Goal: Information Seeking & Learning: Learn about a topic

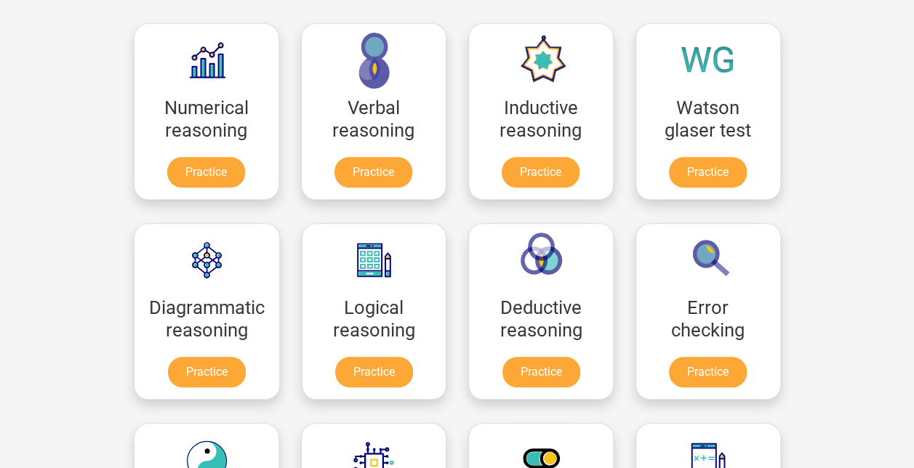
scroll to position [218, 0]
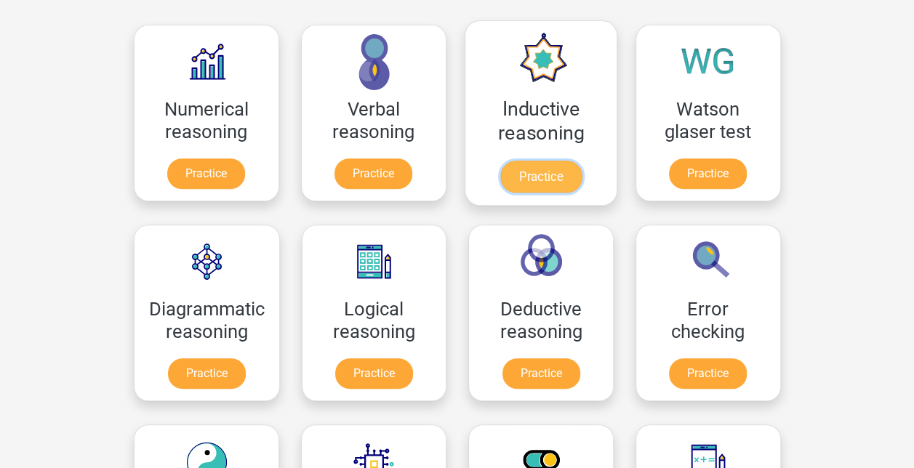
click at [515, 180] on link "Practice" at bounding box center [539, 177] width 81 height 32
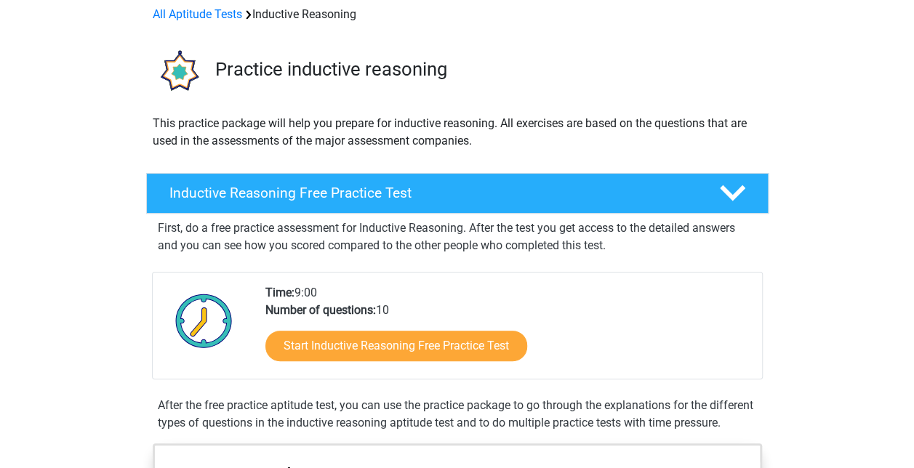
scroll to position [145, 0]
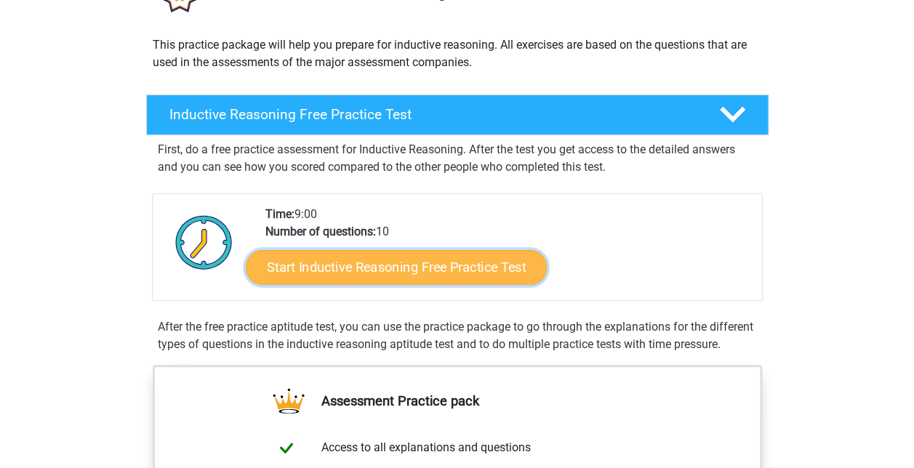
click at [414, 266] on link "Start Inductive Reasoning Free Practice Test" at bounding box center [396, 266] width 301 height 35
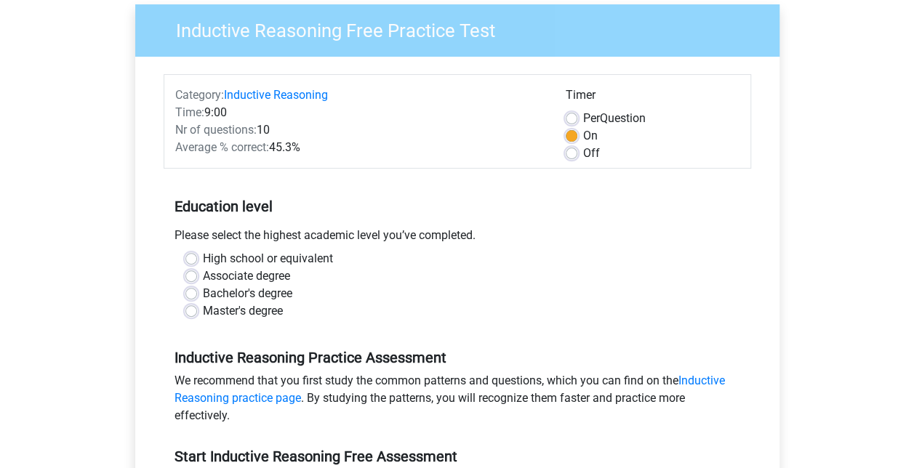
scroll to position [218, 0]
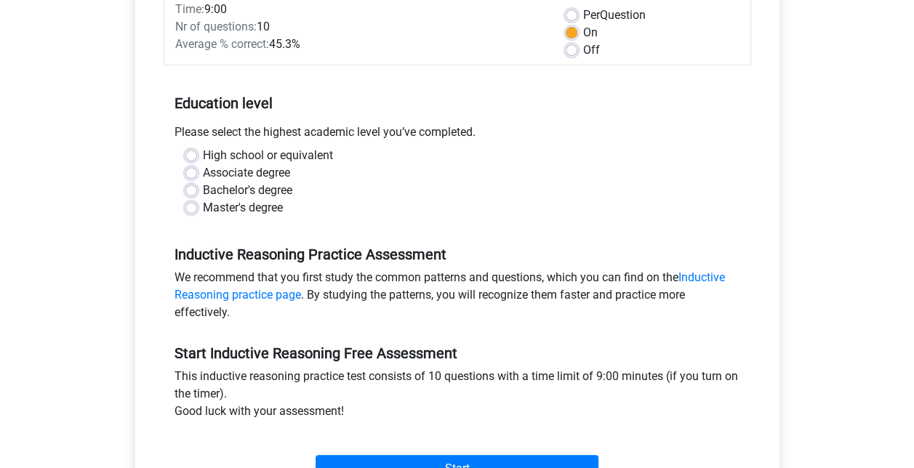
click at [203, 209] on label "Master's degree" at bounding box center [243, 207] width 80 height 17
click at [189, 209] on input "Master's degree" at bounding box center [191, 206] width 12 height 15
radio input "true"
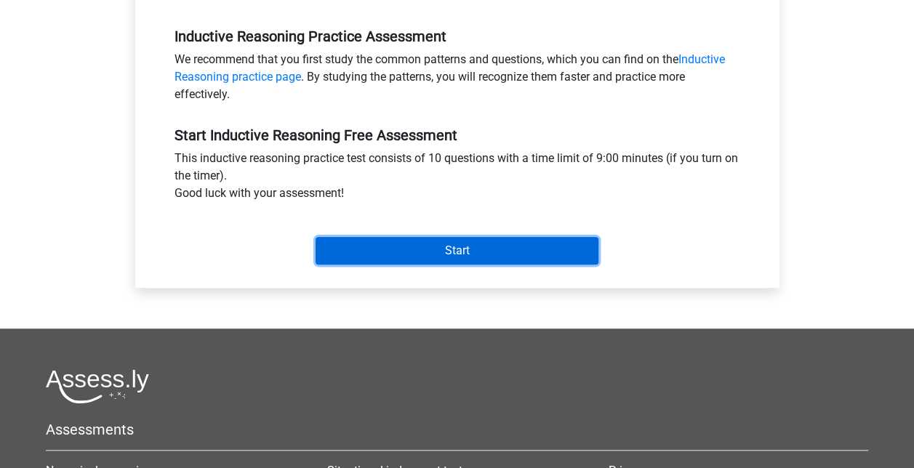
click at [457, 244] on input "Start" at bounding box center [456, 251] width 283 height 28
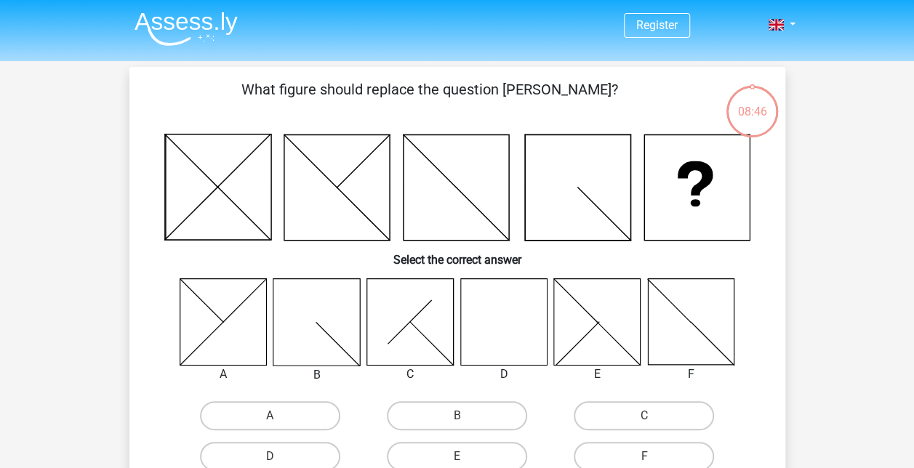
click at [507, 328] on icon at bounding box center [503, 321] width 86 height 86
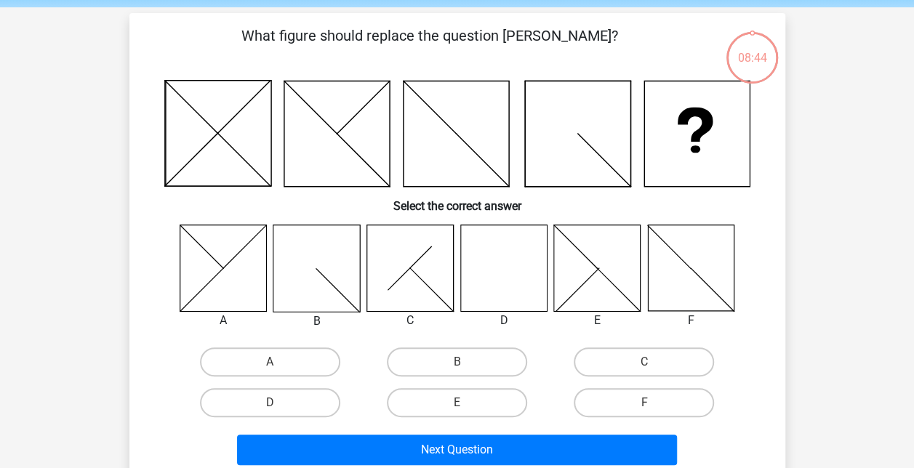
scroll to position [73, 0]
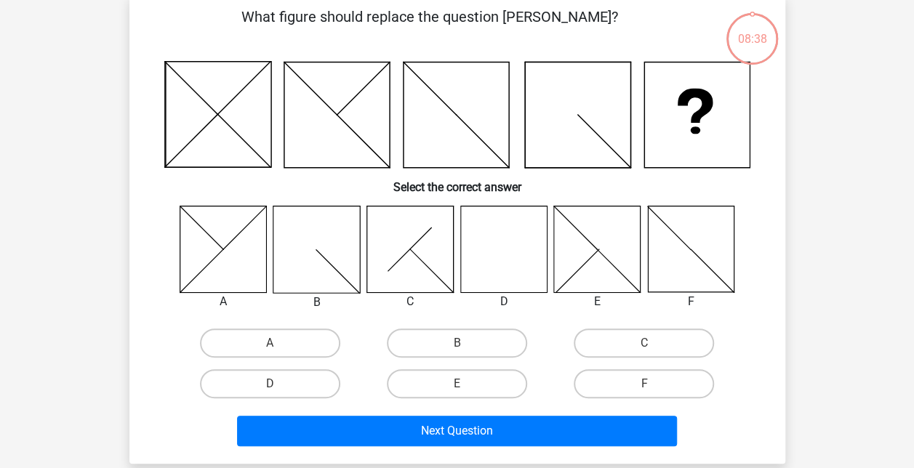
click at [510, 240] on icon at bounding box center [503, 249] width 86 height 86
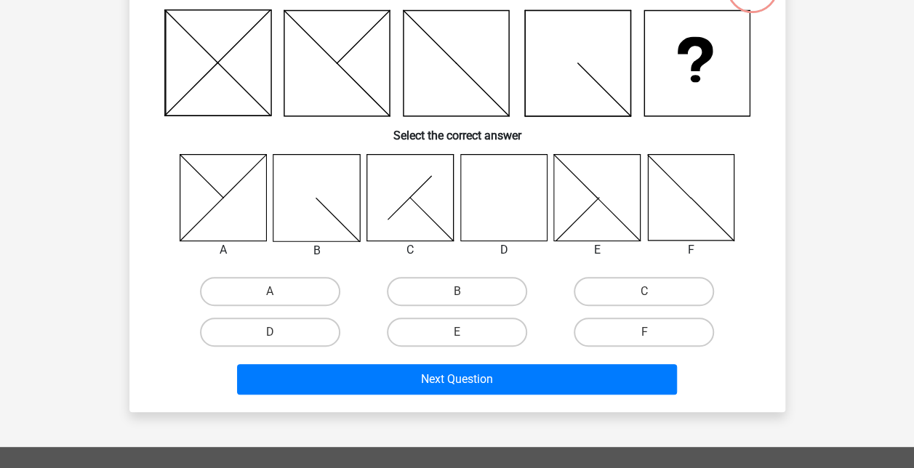
scroll to position [145, 0]
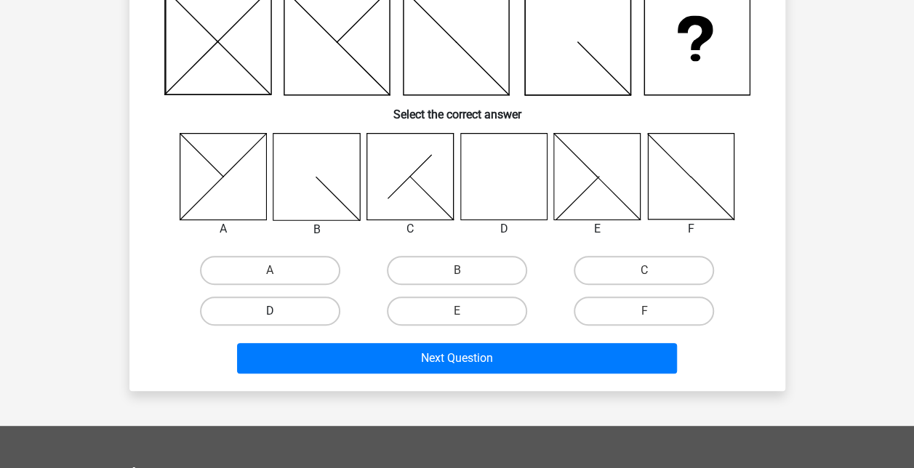
click at [263, 305] on label "D" at bounding box center [270, 311] width 140 height 29
click at [270, 311] on input "D" at bounding box center [274, 315] width 9 height 9
radio input "true"
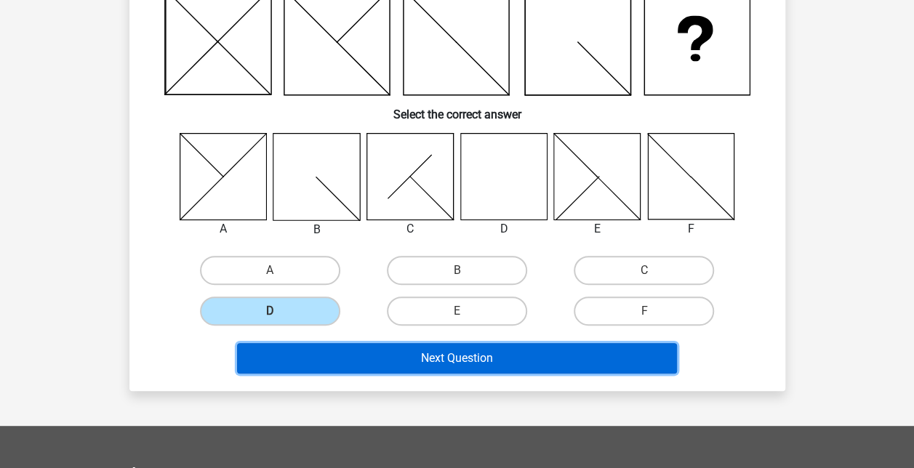
click at [502, 363] on button "Next Question" at bounding box center [457, 358] width 440 height 31
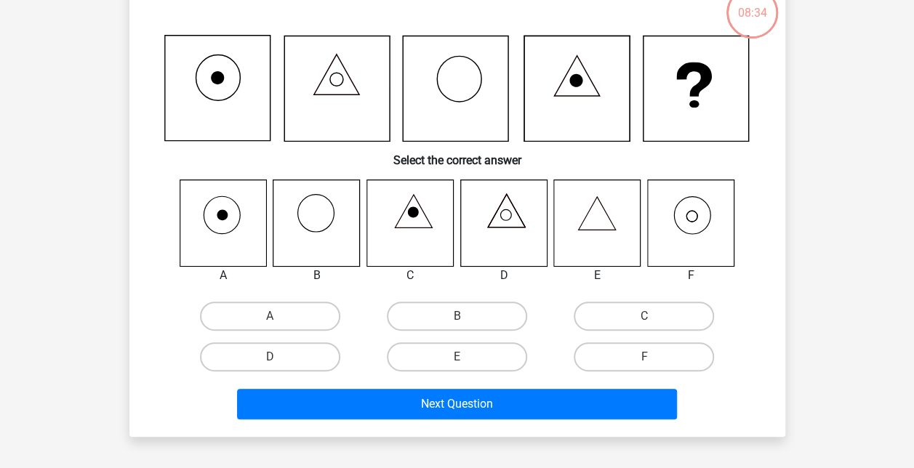
scroll to position [67, 0]
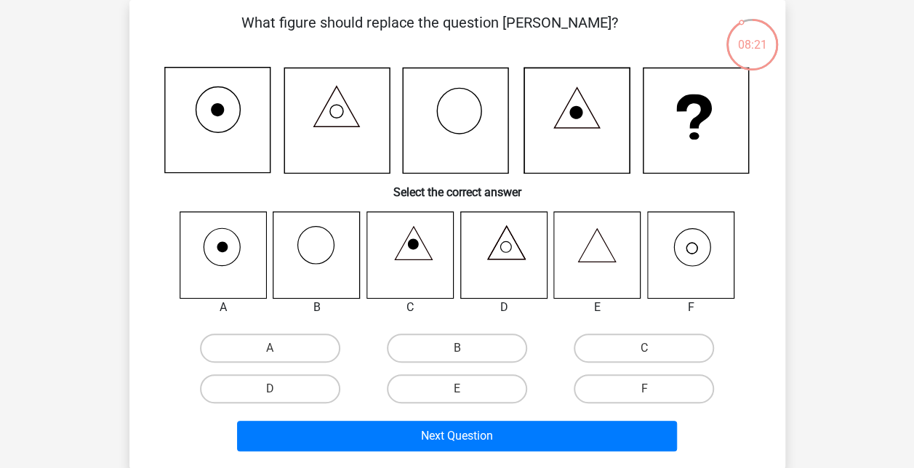
click at [683, 254] on icon at bounding box center [690, 255] width 86 height 86
click at [635, 388] on label "F" at bounding box center [644, 388] width 140 height 29
click at [644, 389] on input "F" at bounding box center [648, 393] width 9 height 9
radio input "true"
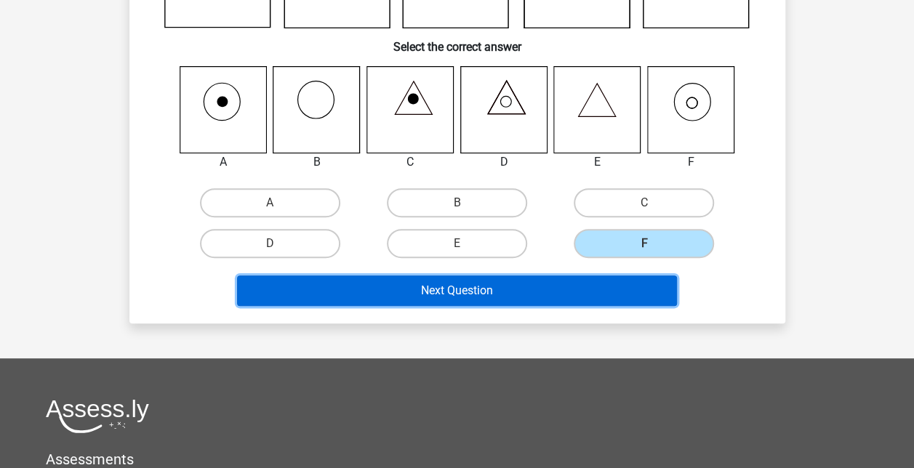
click at [481, 291] on button "Next Question" at bounding box center [457, 290] width 440 height 31
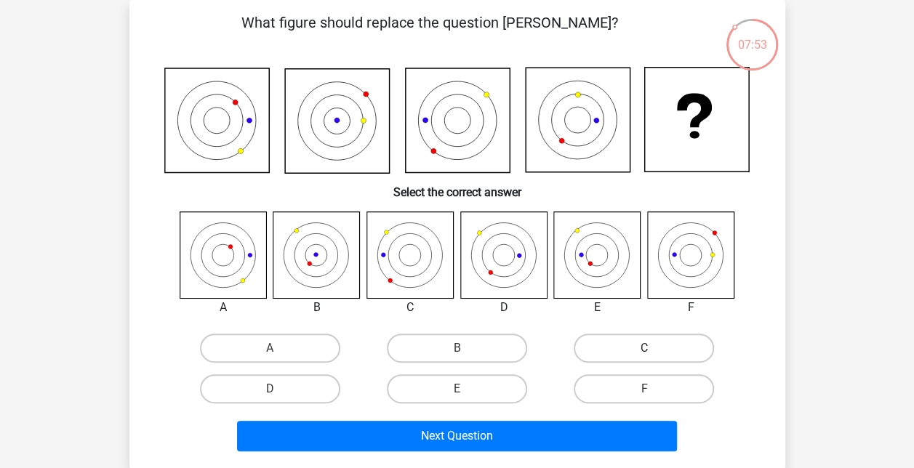
click at [618, 347] on label "C" at bounding box center [644, 348] width 140 height 29
click at [644, 348] on input "C" at bounding box center [648, 352] width 9 height 9
radio input "true"
click at [659, 388] on label "F" at bounding box center [644, 388] width 140 height 29
click at [653, 389] on input "F" at bounding box center [648, 393] width 9 height 9
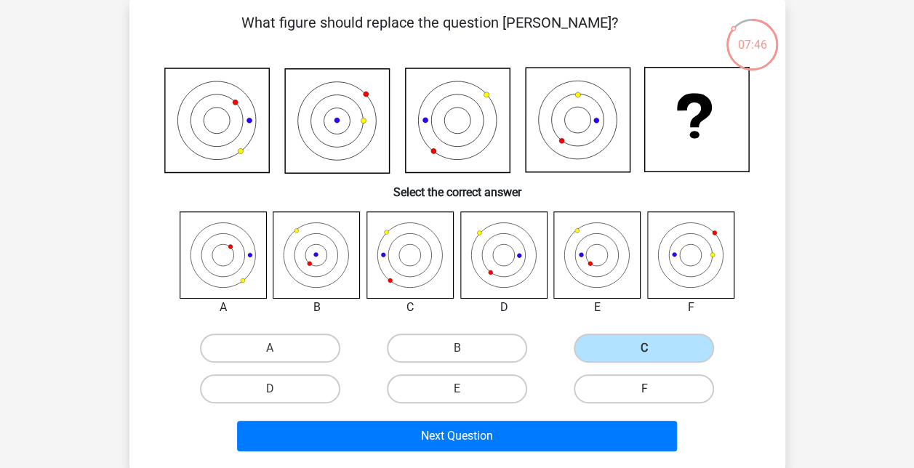
radio input "true"
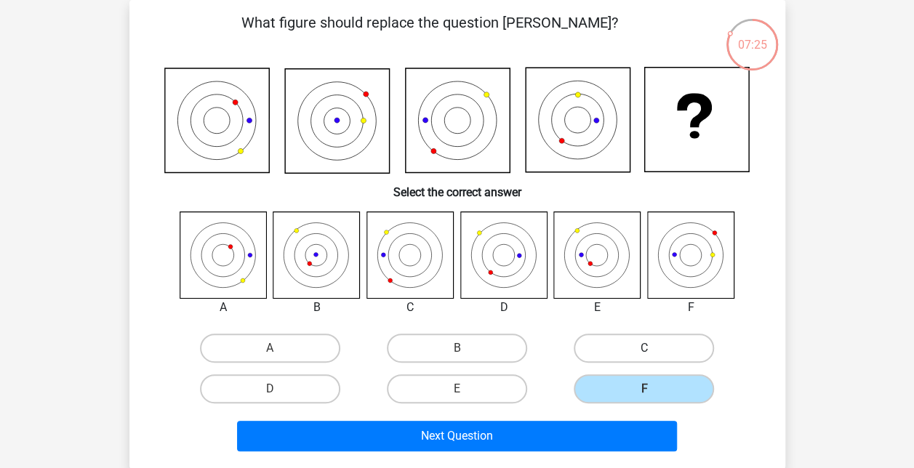
click at [653, 349] on label "C" at bounding box center [644, 348] width 140 height 29
click at [653, 349] on input "C" at bounding box center [648, 352] width 9 height 9
radio input "true"
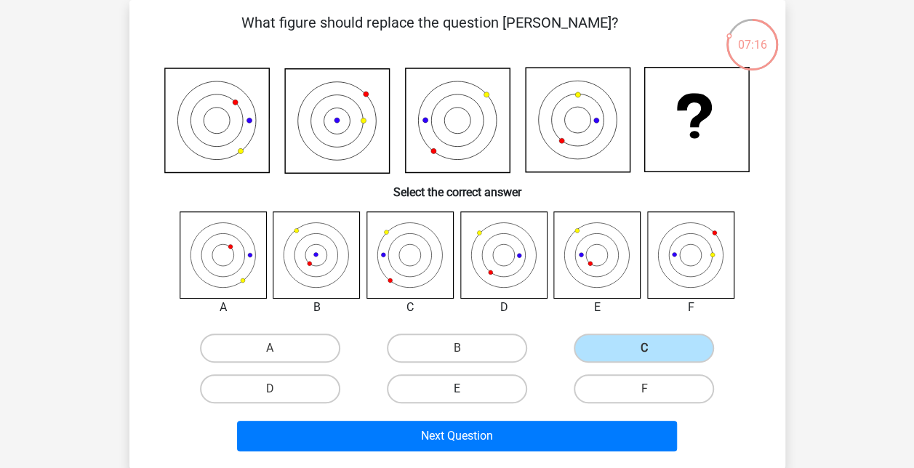
click at [467, 392] on label "E" at bounding box center [457, 388] width 140 height 29
click at [466, 392] on input "E" at bounding box center [460, 393] width 9 height 9
radio input "true"
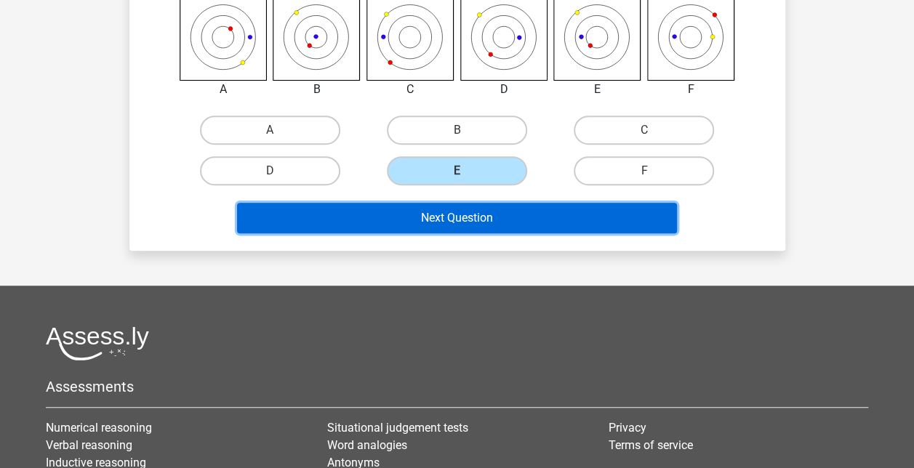
click at [464, 224] on button "Next Question" at bounding box center [457, 218] width 440 height 31
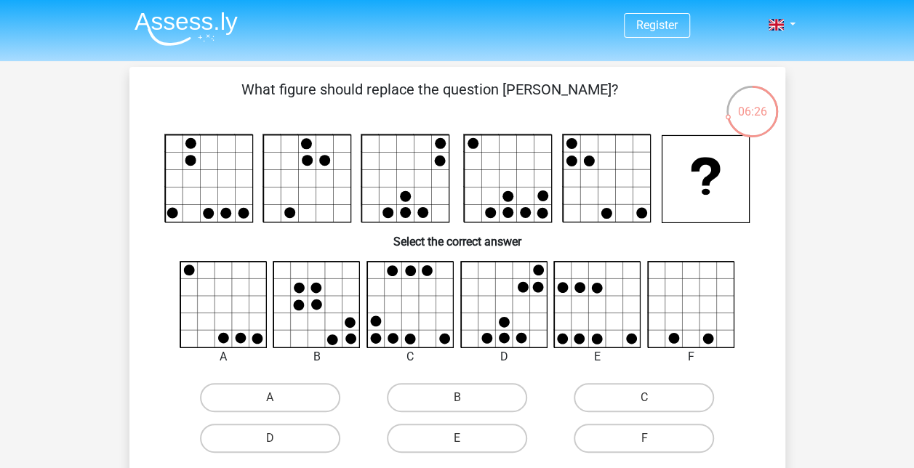
scroll to position [73, 0]
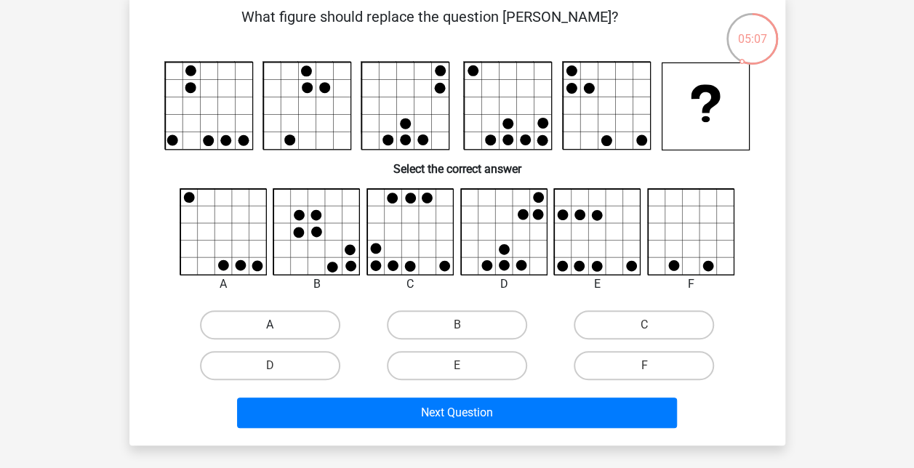
click at [240, 321] on label "A" at bounding box center [270, 324] width 140 height 29
click at [270, 325] on input "A" at bounding box center [274, 329] width 9 height 9
radio input "true"
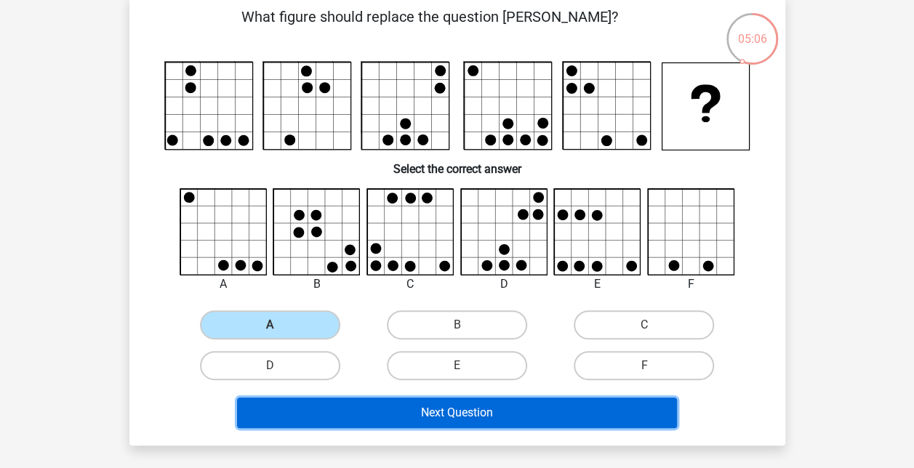
click at [470, 410] on button "Next Question" at bounding box center [457, 413] width 440 height 31
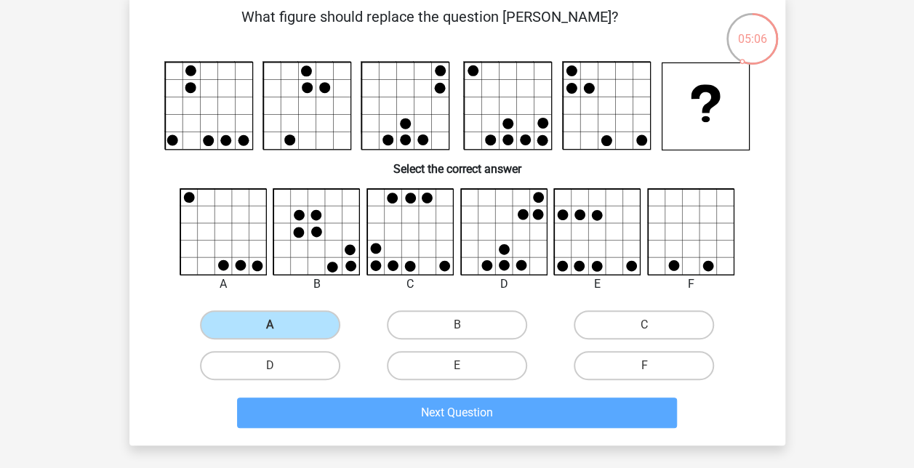
scroll to position [67, 0]
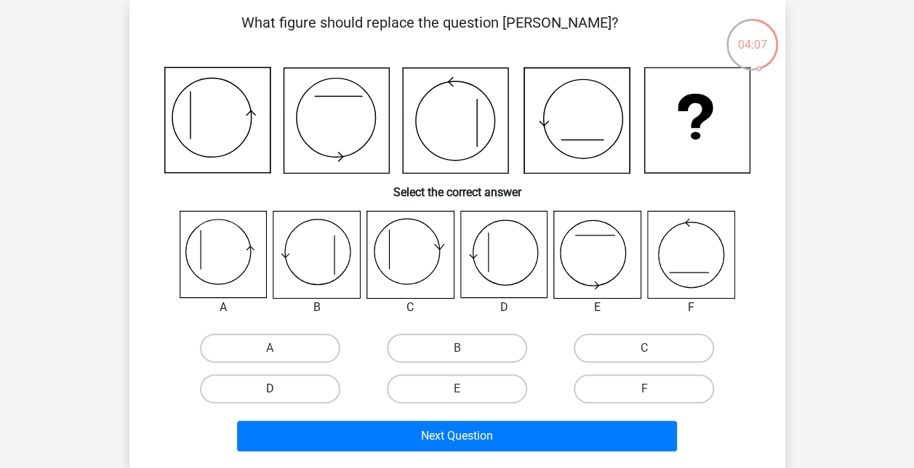
click at [278, 388] on label "D" at bounding box center [270, 388] width 140 height 29
click at [278, 389] on input "D" at bounding box center [274, 393] width 9 height 9
radio input "true"
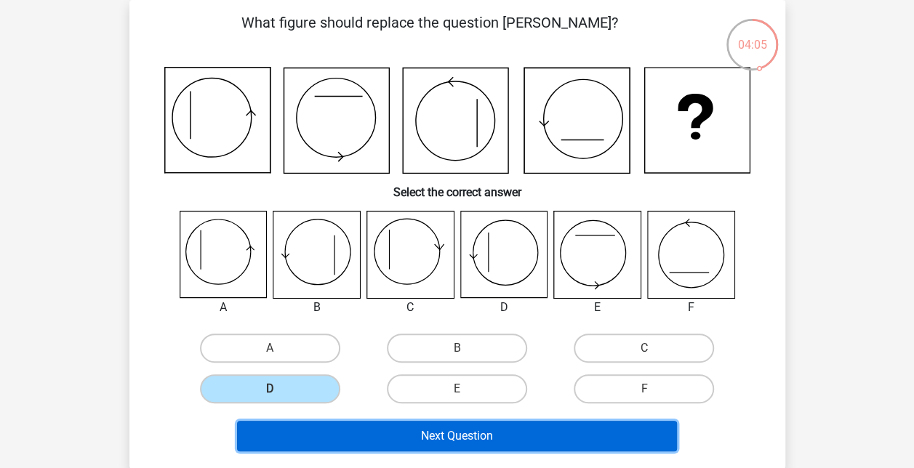
click at [462, 439] on button "Next Question" at bounding box center [457, 436] width 440 height 31
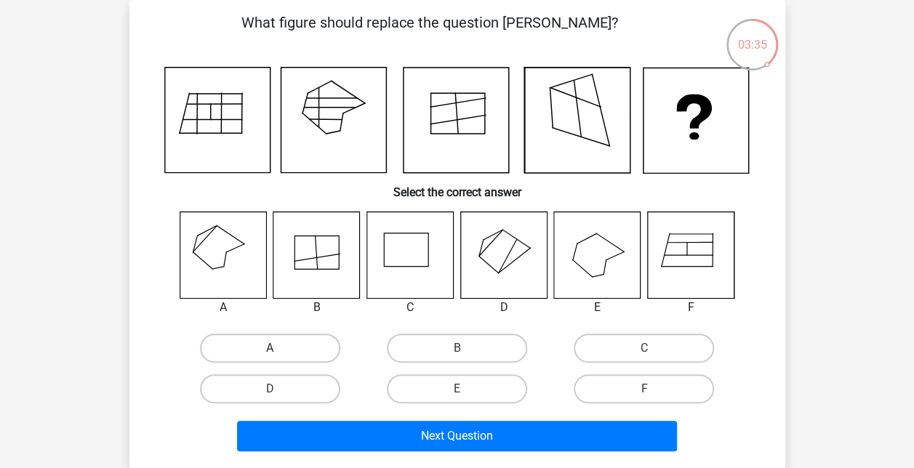
click at [282, 352] on label "A" at bounding box center [270, 348] width 140 height 29
click at [279, 352] on input "A" at bounding box center [274, 352] width 9 height 9
radio input "true"
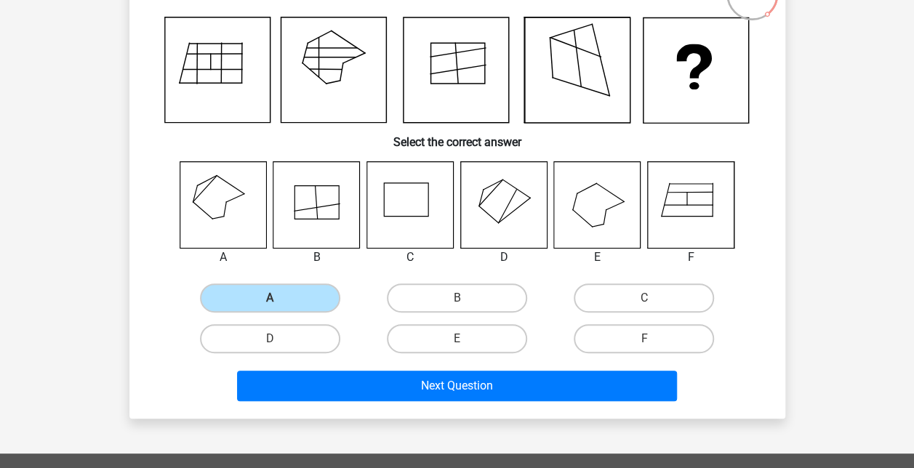
scroll to position [140, 0]
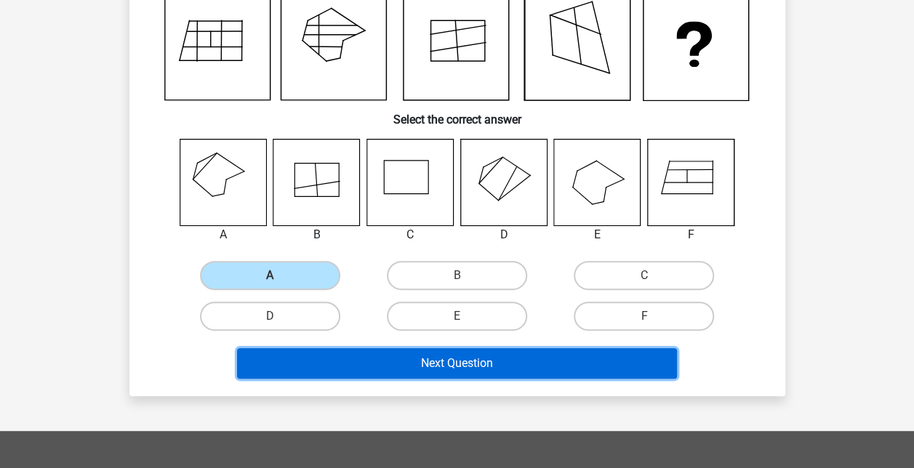
click at [468, 362] on button "Next Question" at bounding box center [457, 363] width 440 height 31
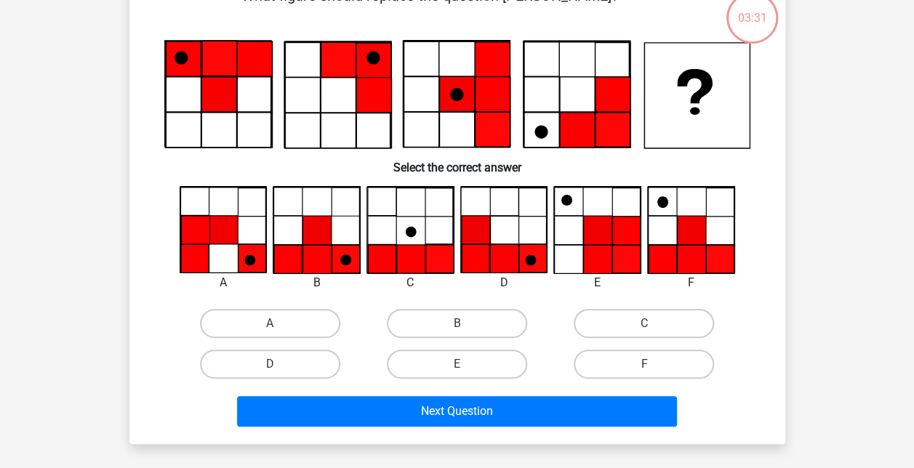
scroll to position [67, 0]
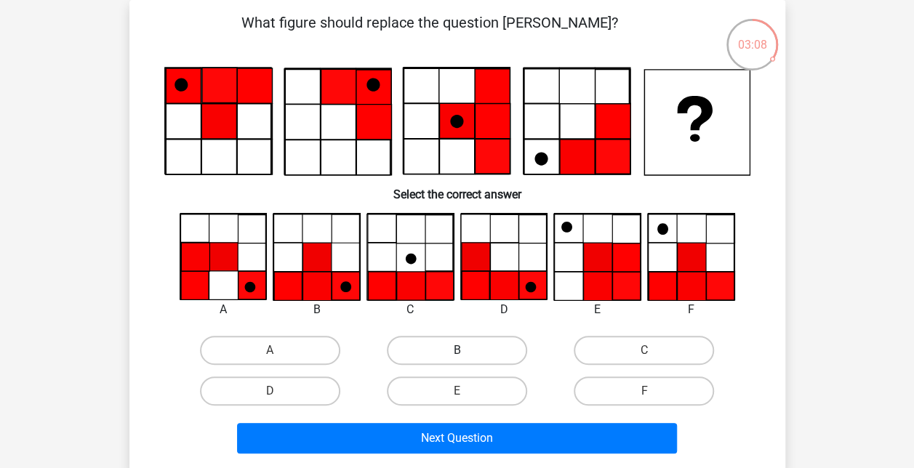
click at [472, 345] on label "B" at bounding box center [457, 350] width 140 height 29
click at [466, 350] on input "B" at bounding box center [460, 354] width 9 height 9
radio input "true"
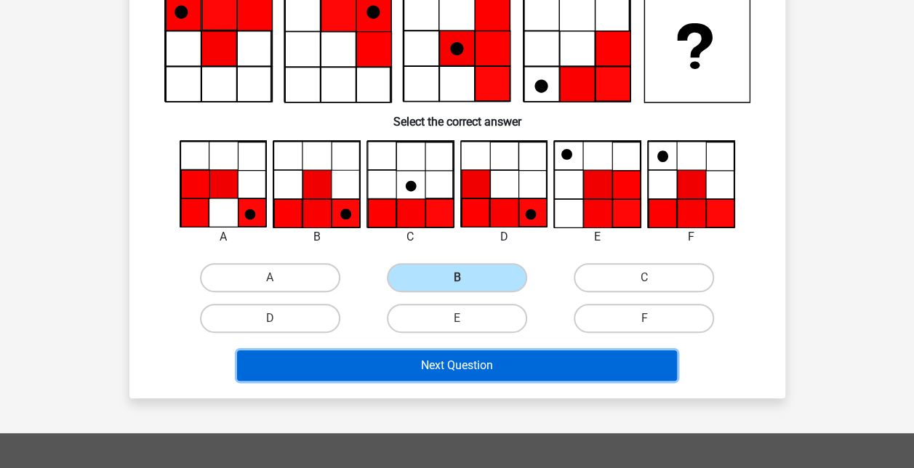
click at [459, 366] on button "Next Question" at bounding box center [457, 365] width 440 height 31
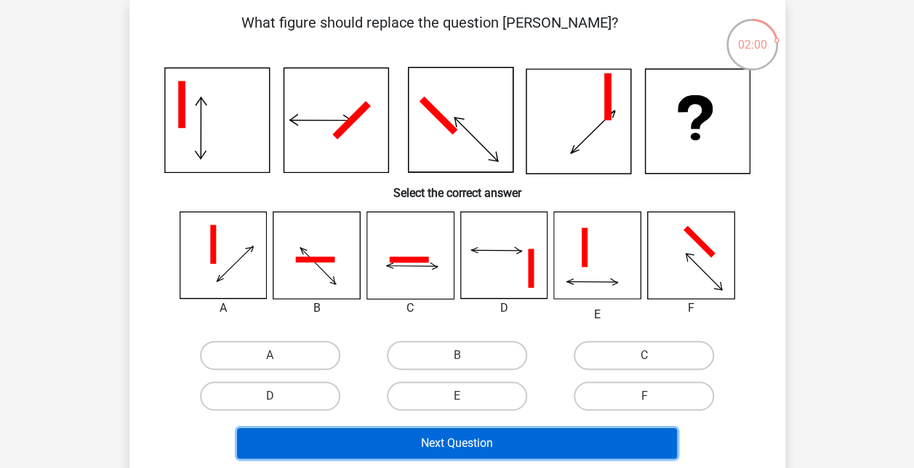
click at [465, 442] on button "Next Question" at bounding box center [457, 443] width 440 height 31
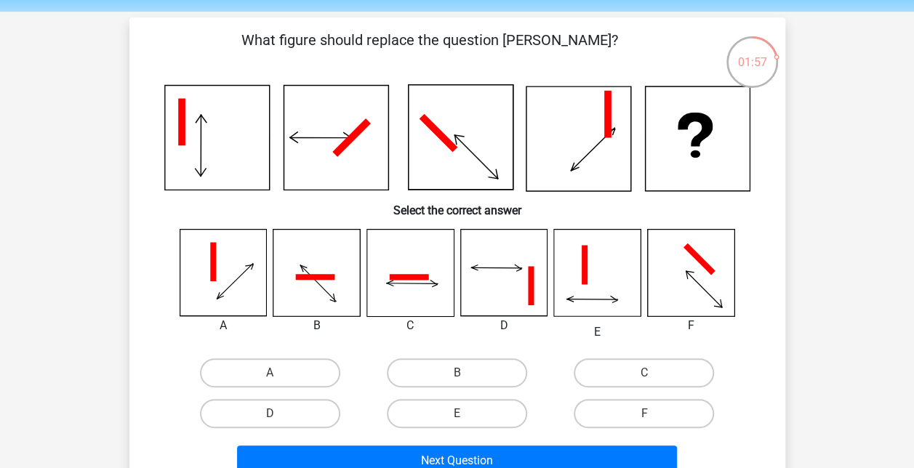
scroll to position [73, 0]
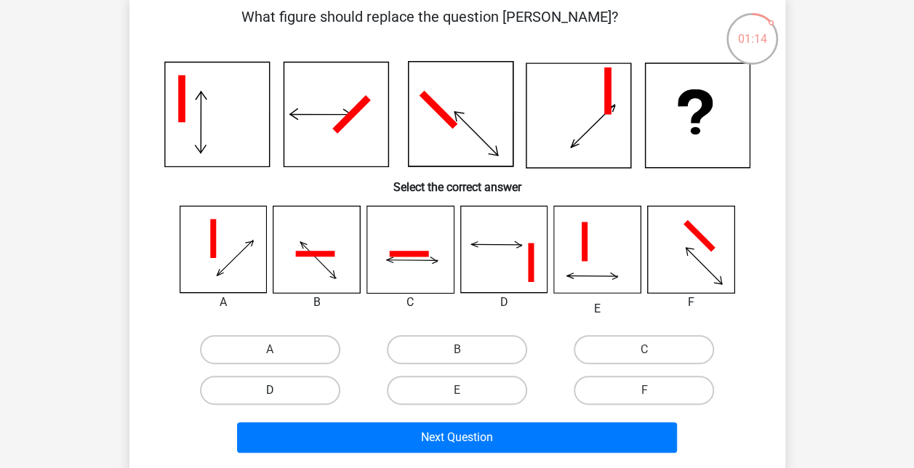
click at [294, 393] on label "D" at bounding box center [270, 390] width 140 height 29
click at [279, 393] on input "D" at bounding box center [274, 394] width 9 height 9
radio input "true"
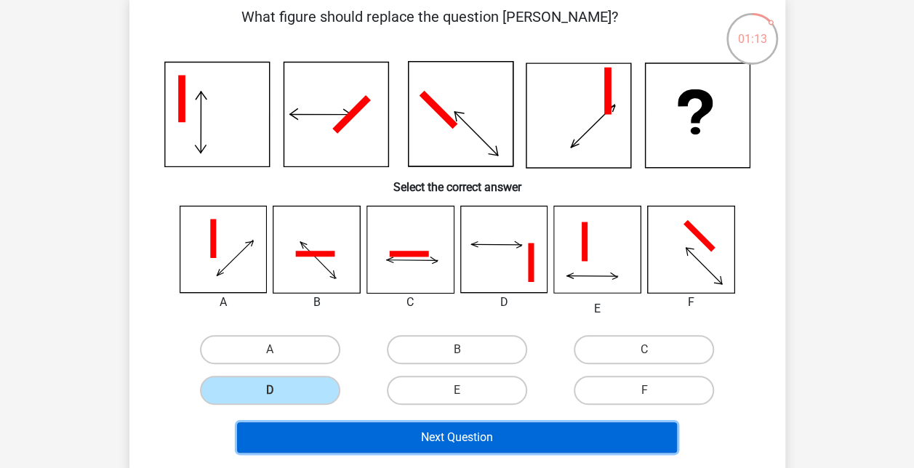
click at [443, 435] on button "Next Question" at bounding box center [457, 437] width 440 height 31
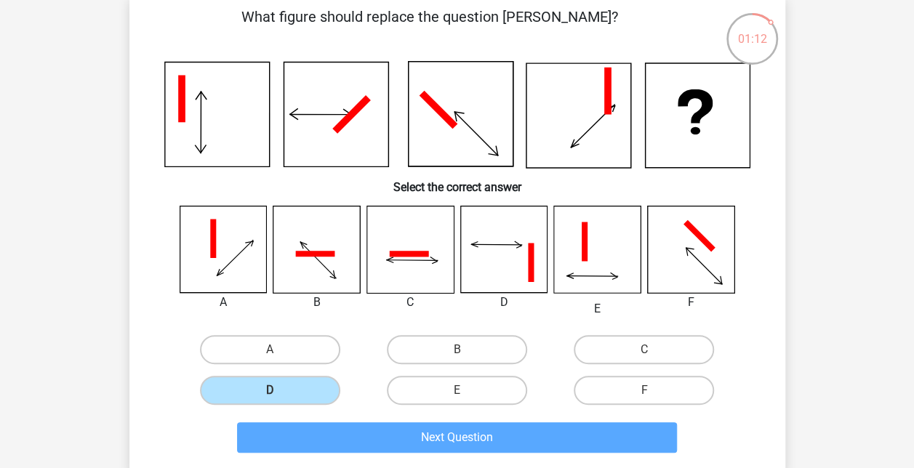
scroll to position [67, 0]
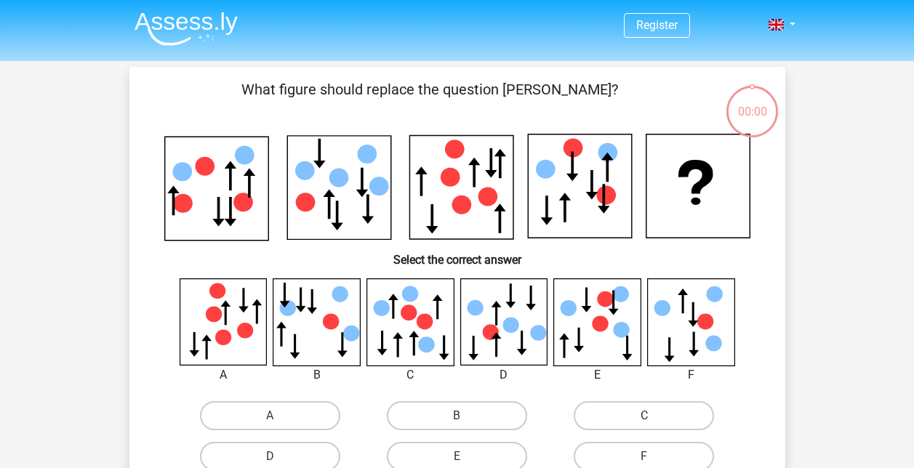
scroll to position [67, 0]
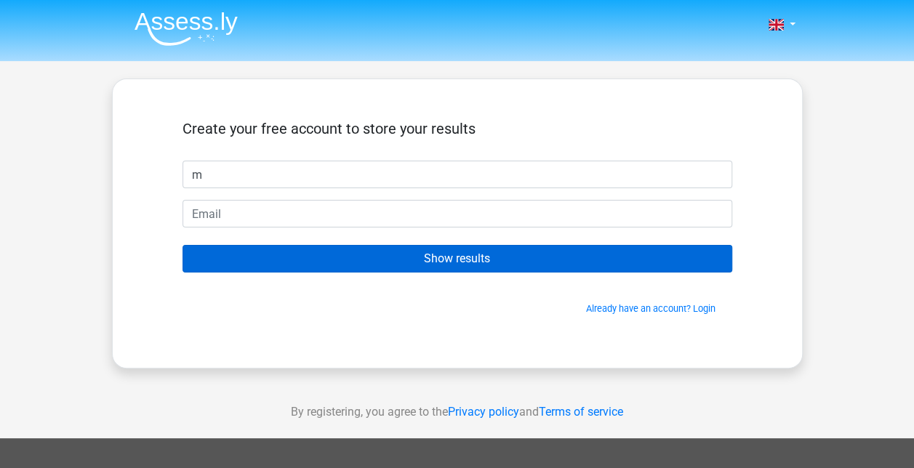
type input "Maartje"
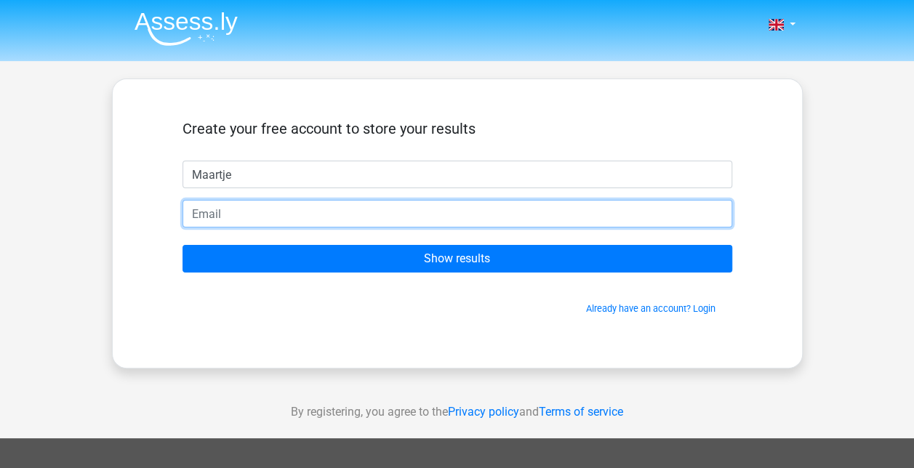
click at [252, 209] on input "email" at bounding box center [457, 214] width 550 height 28
type input "[EMAIL_ADDRESS][DOMAIN_NAME]"
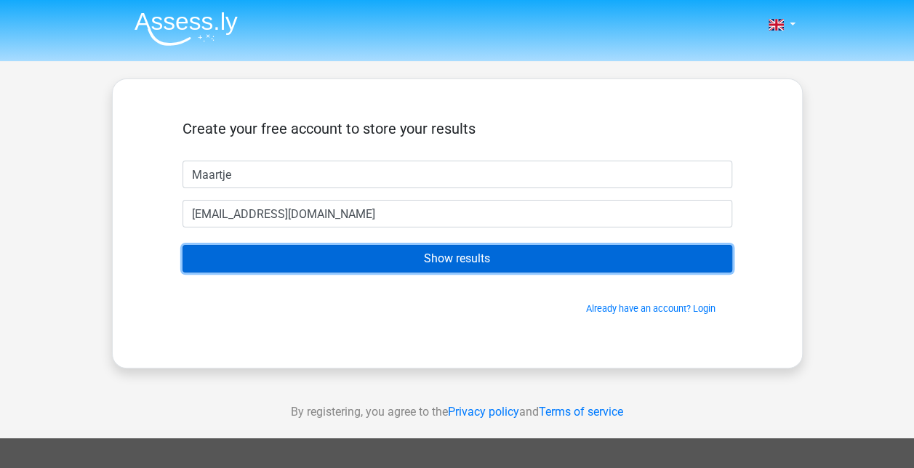
click at [472, 259] on input "Show results" at bounding box center [457, 259] width 550 height 28
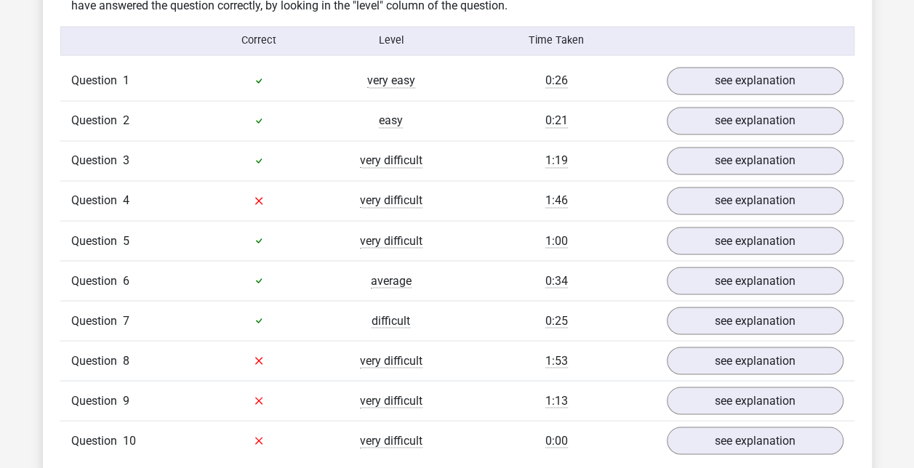
scroll to position [1163, 0]
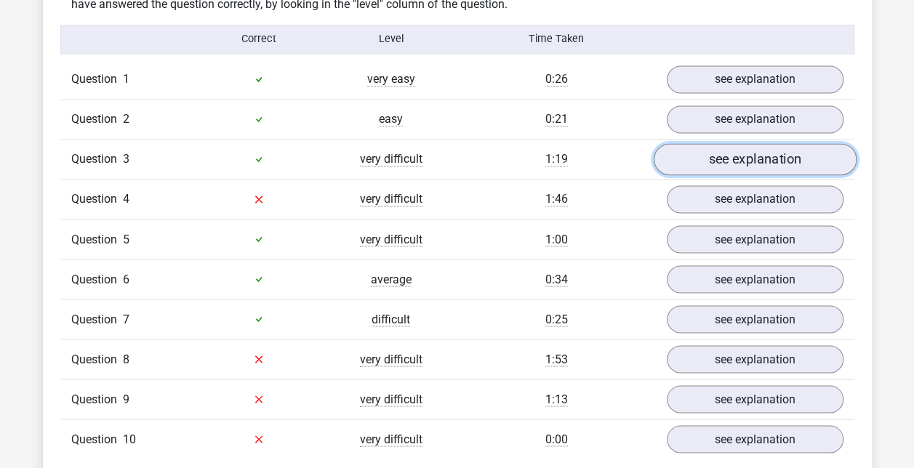
click at [754, 158] on link "see explanation" at bounding box center [754, 159] width 203 height 32
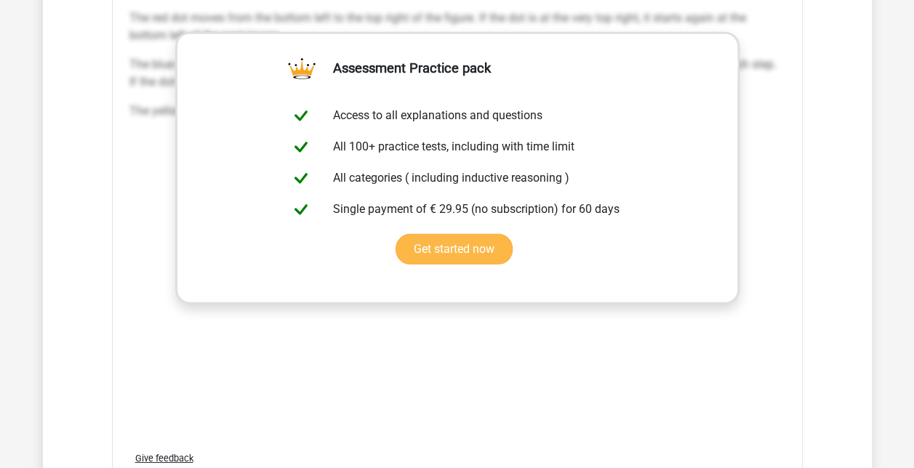
scroll to position [1963, 0]
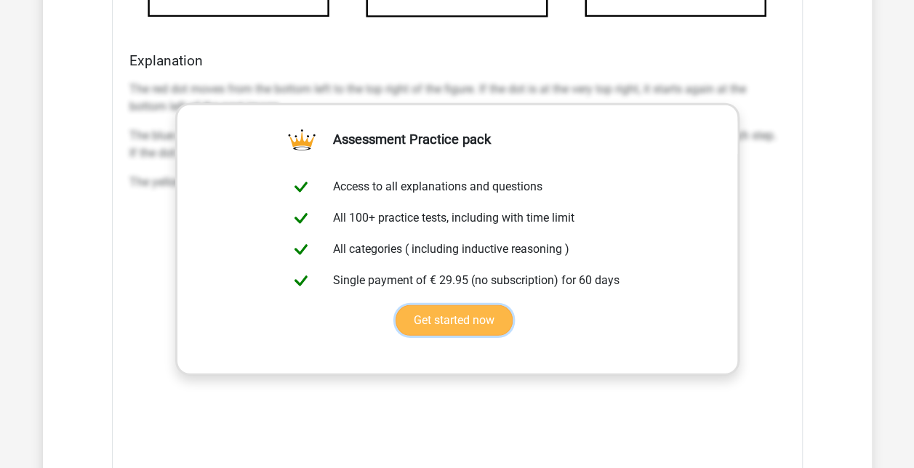
click at [512, 305] on link "Get started now" at bounding box center [453, 320] width 117 height 31
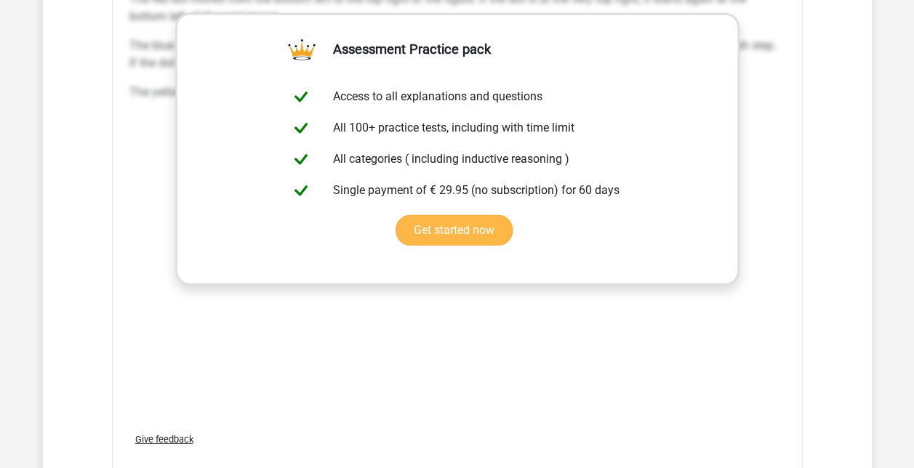
scroll to position [1890, 0]
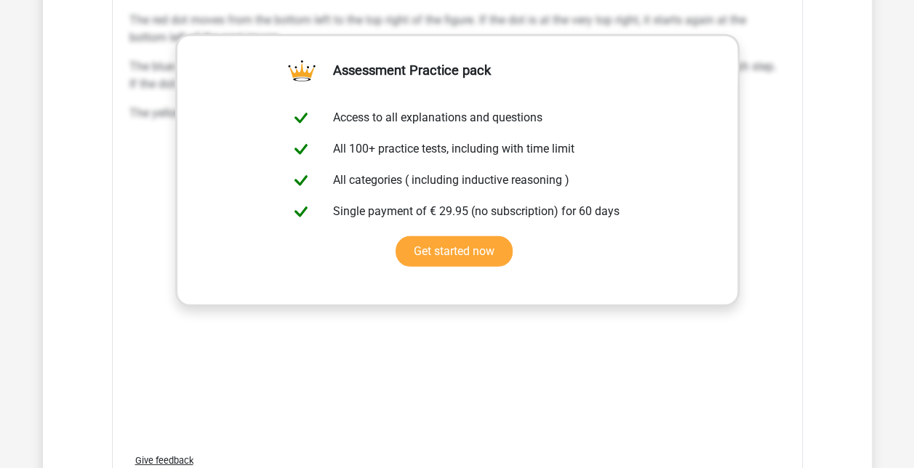
scroll to position [2035, 0]
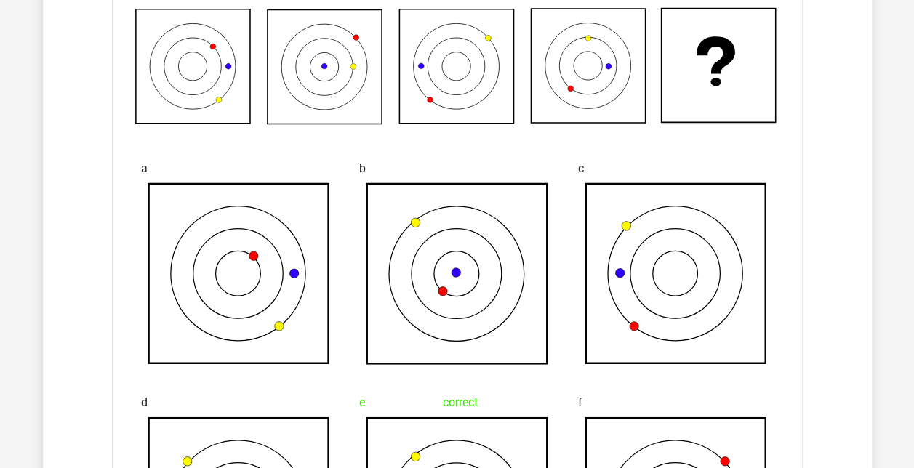
scroll to position [1018, 0]
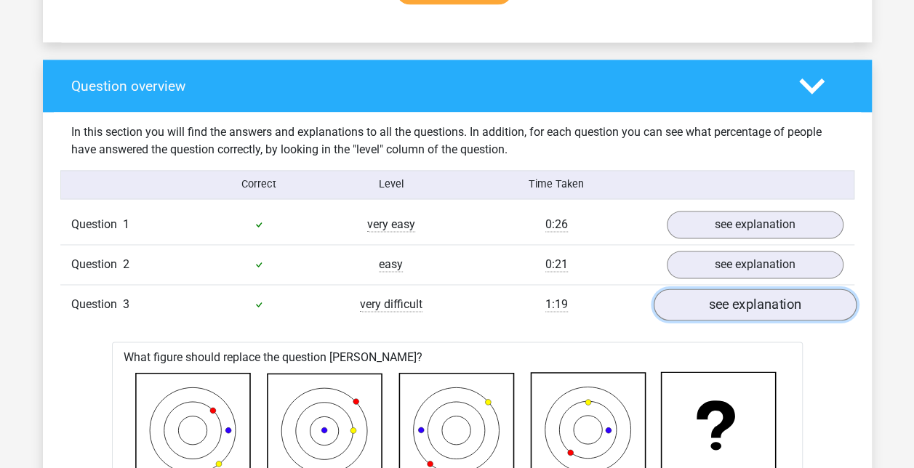
click at [728, 302] on link "see explanation" at bounding box center [754, 305] width 203 height 32
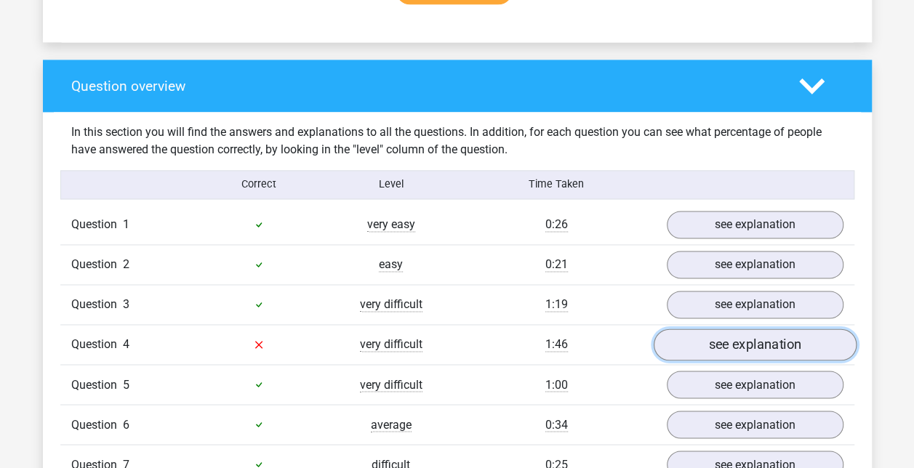
click at [741, 343] on link "see explanation" at bounding box center [754, 345] width 203 height 32
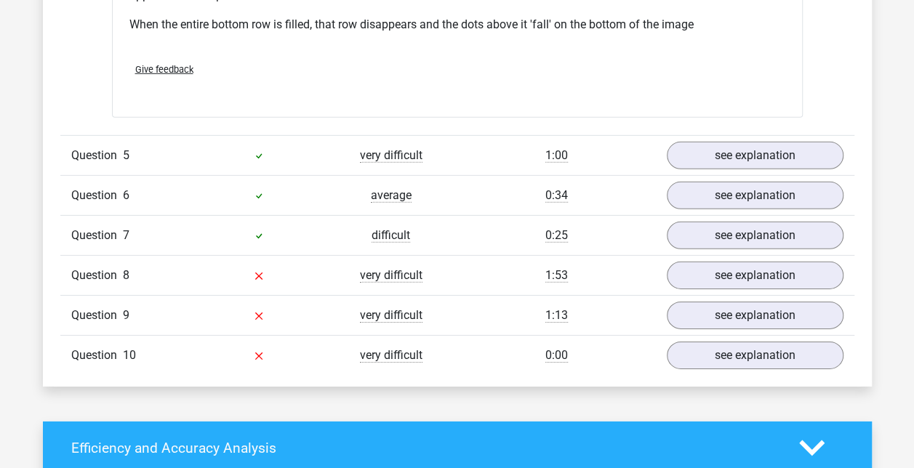
scroll to position [2253, 0]
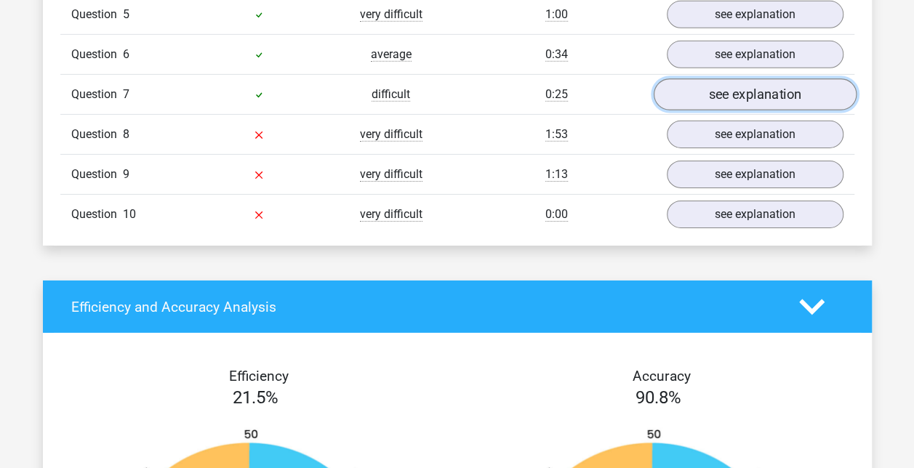
click at [725, 84] on link "see explanation" at bounding box center [754, 95] width 203 height 32
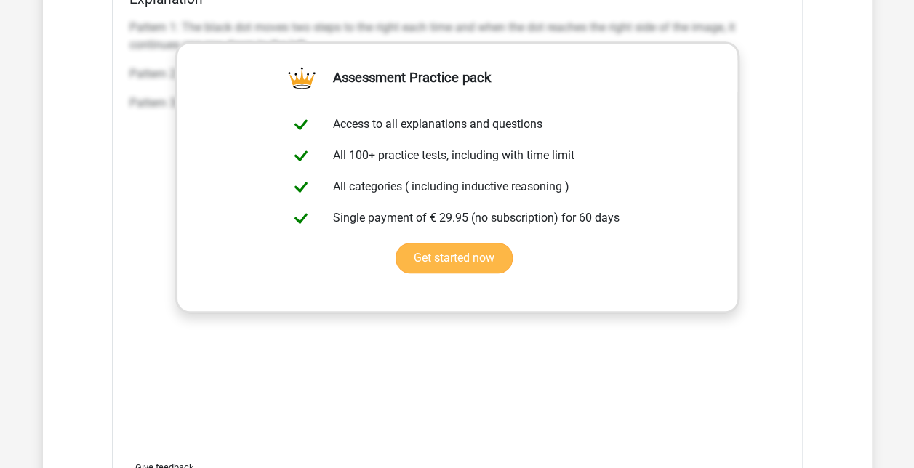
scroll to position [3344, 0]
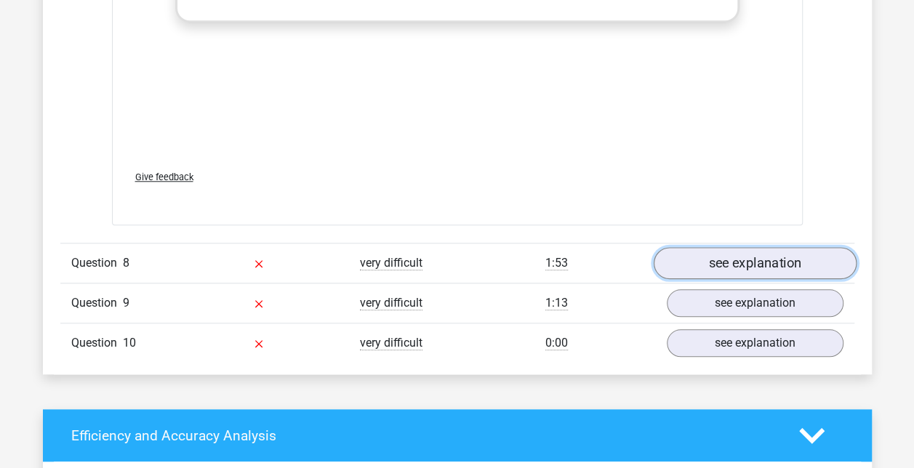
click at [718, 262] on link "see explanation" at bounding box center [754, 263] width 203 height 32
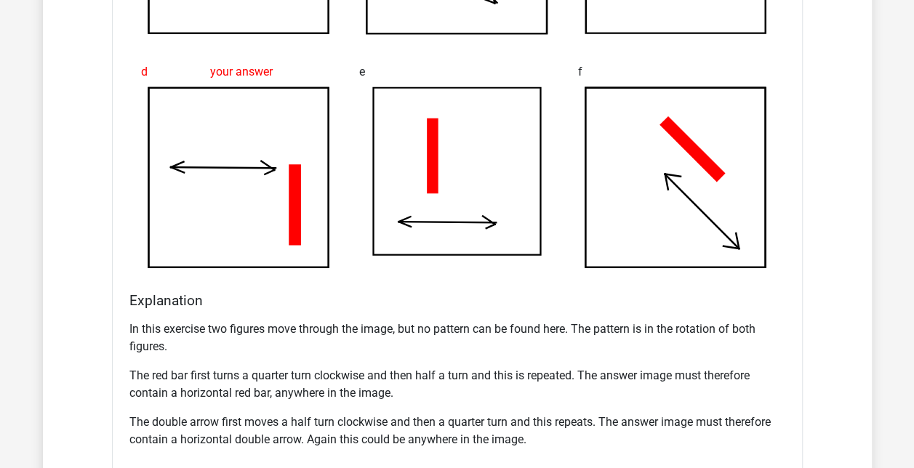
scroll to position [4361, 0]
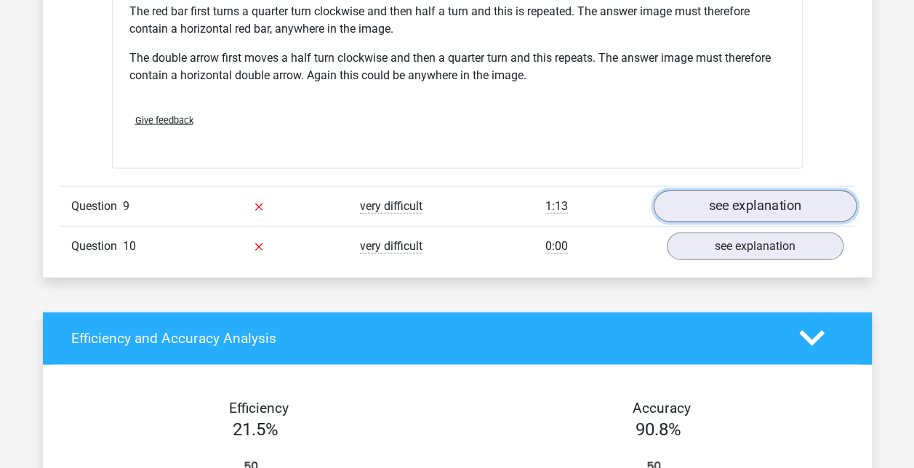
click at [736, 203] on link "see explanation" at bounding box center [754, 206] width 203 height 32
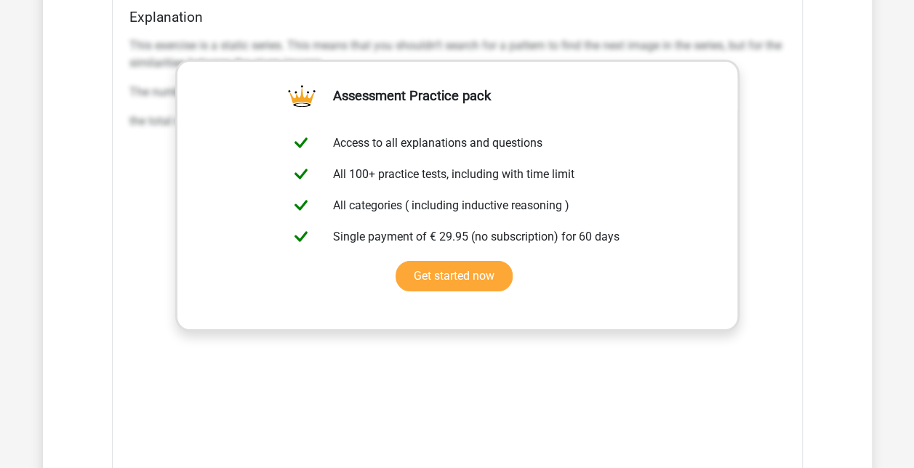
scroll to position [5379, 0]
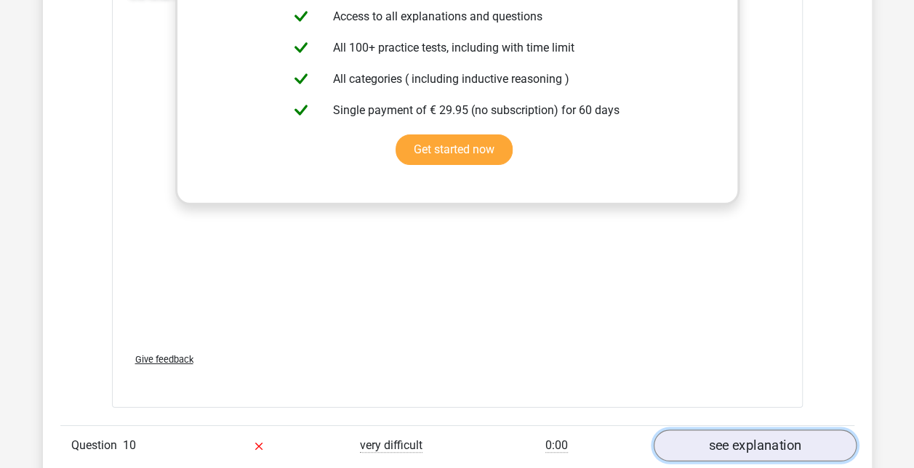
click at [720, 436] on link "see explanation" at bounding box center [754, 446] width 203 height 32
click at [730, 431] on link "see explanation" at bounding box center [754, 446] width 203 height 32
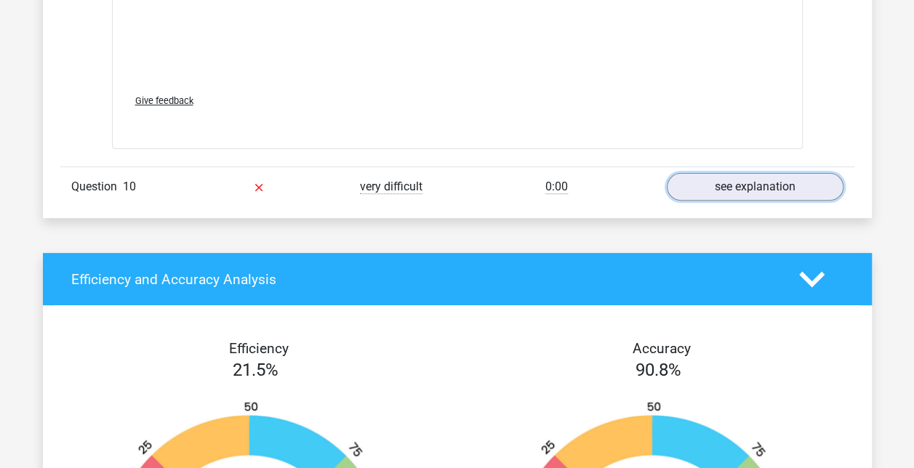
scroll to position [5452, 0]
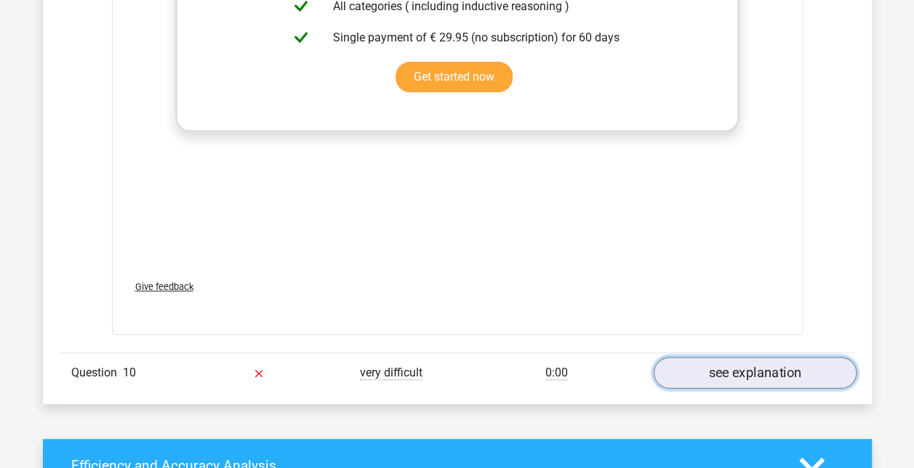
click at [714, 367] on link "see explanation" at bounding box center [754, 373] width 203 height 32
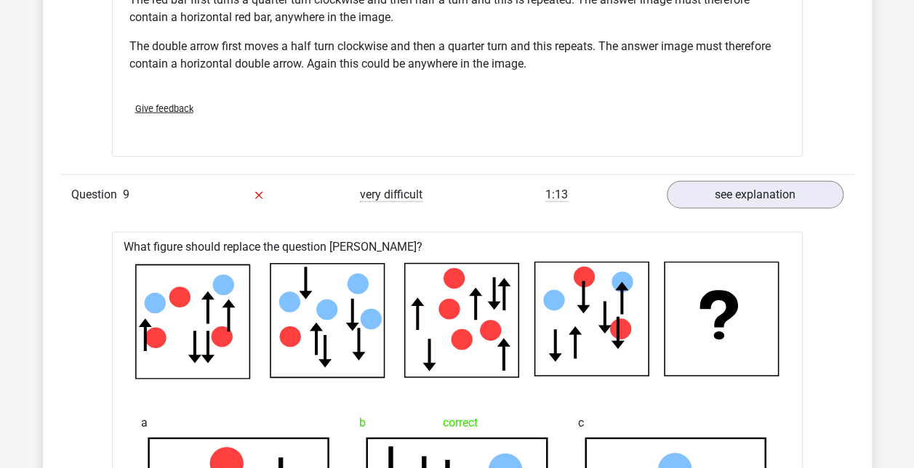
scroll to position [4143, 0]
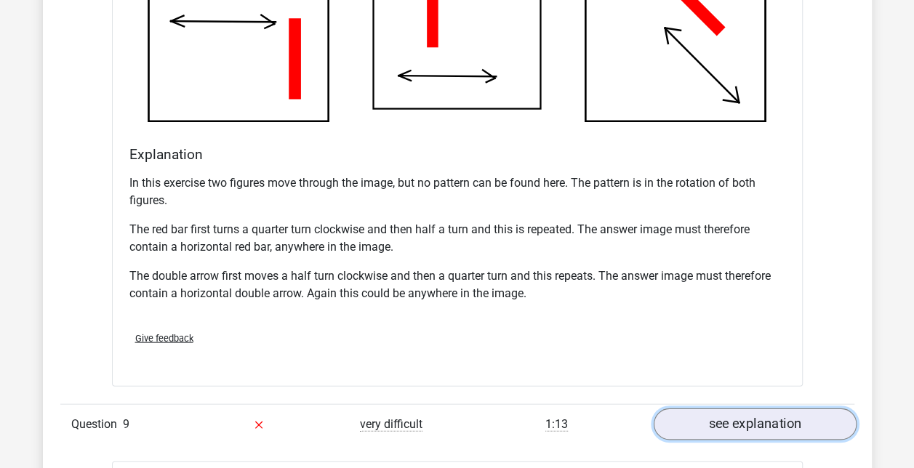
click at [754, 419] on link "see explanation" at bounding box center [754, 425] width 203 height 32
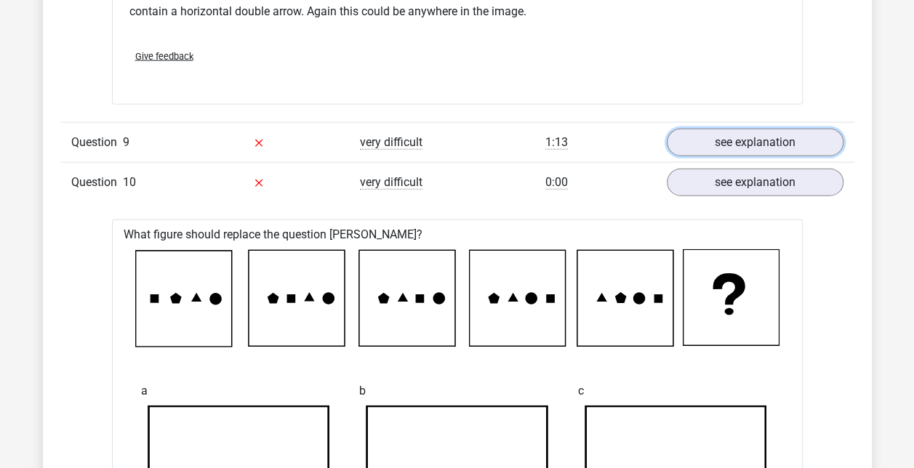
scroll to position [4361, 0]
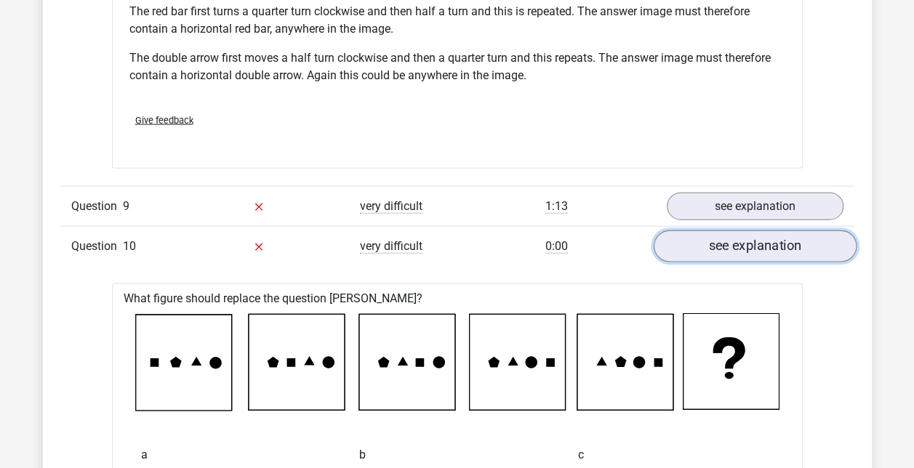
click at [762, 243] on link "see explanation" at bounding box center [754, 246] width 203 height 32
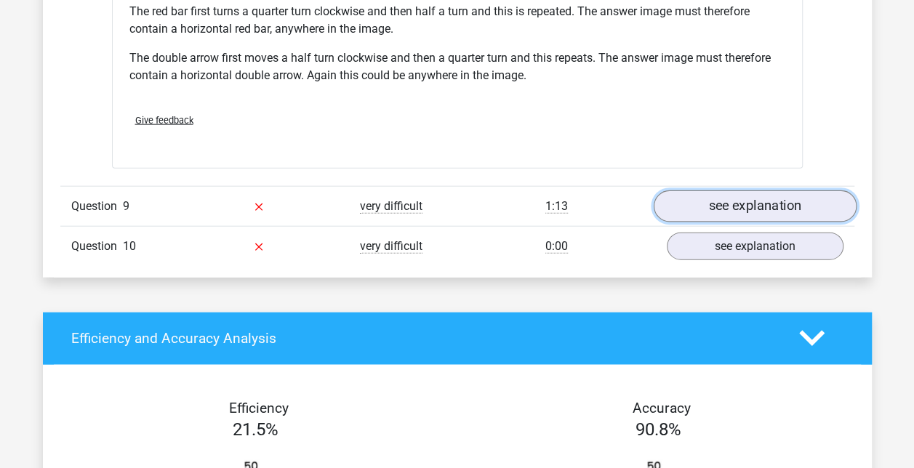
click at [744, 191] on link "see explanation" at bounding box center [754, 206] width 203 height 32
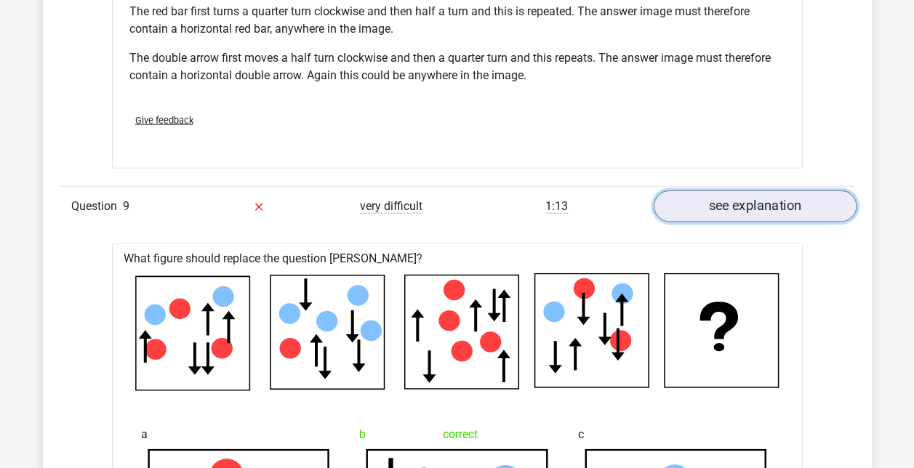
click at [737, 195] on link "see explanation" at bounding box center [754, 206] width 203 height 32
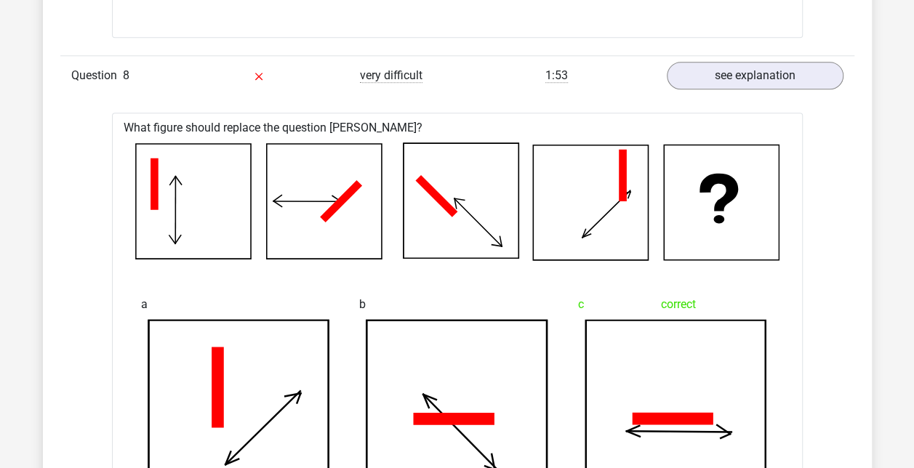
scroll to position [3416, 0]
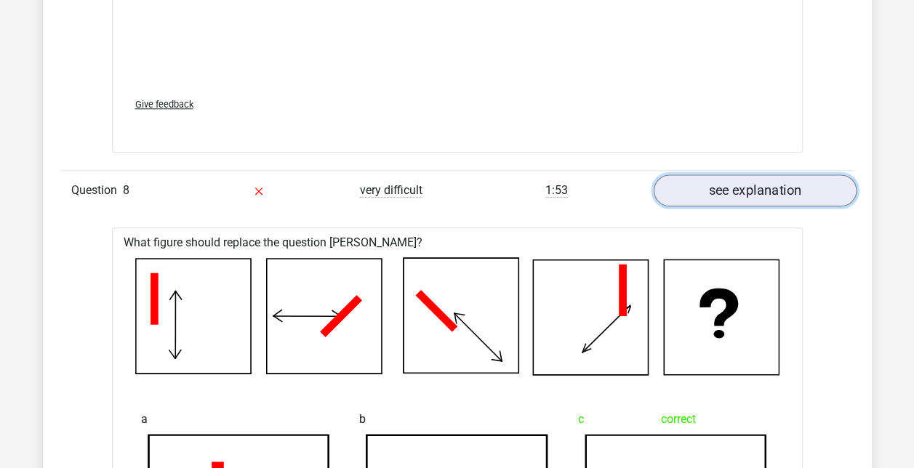
click at [708, 177] on link "see explanation" at bounding box center [754, 190] width 203 height 32
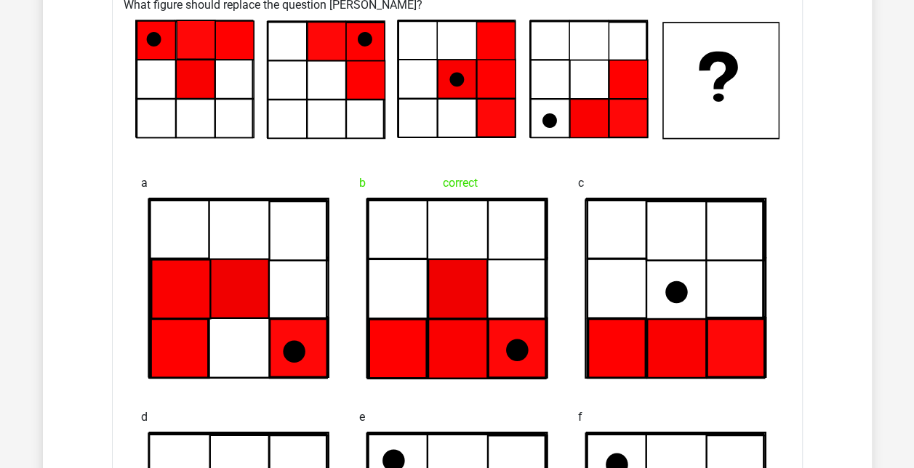
scroll to position [2253, 0]
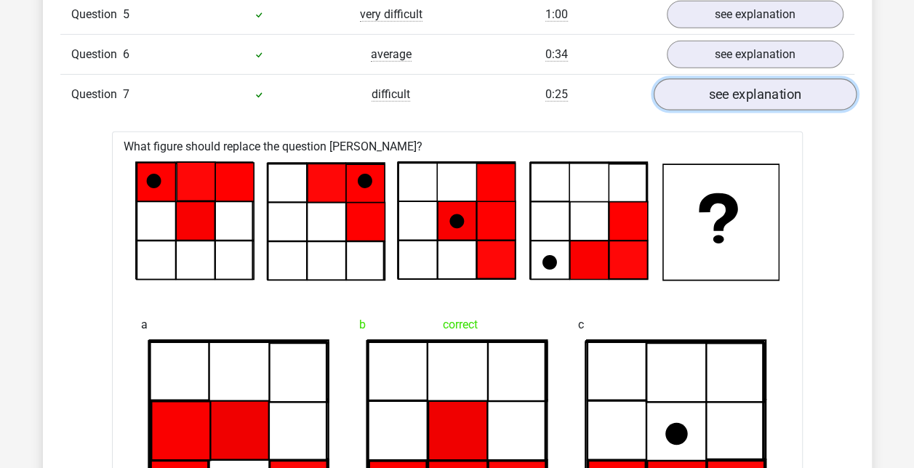
click at [752, 84] on link "see explanation" at bounding box center [754, 95] width 203 height 32
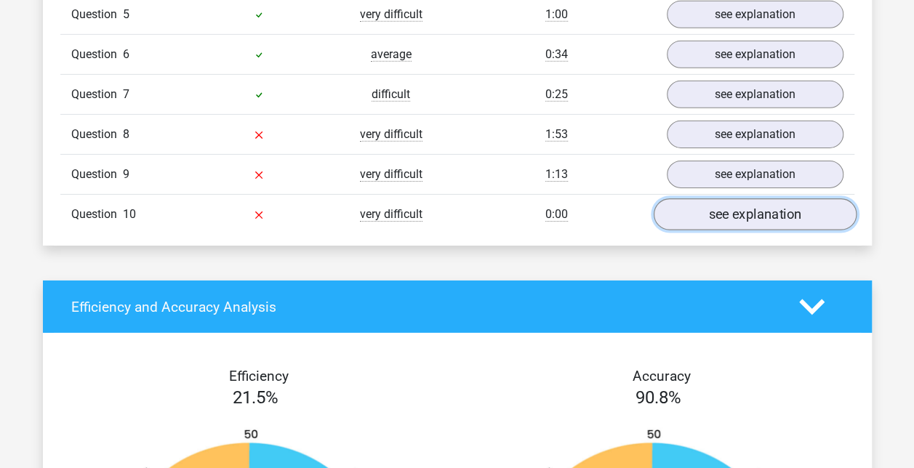
click at [735, 202] on link "see explanation" at bounding box center [754, 214] width 203 height 32
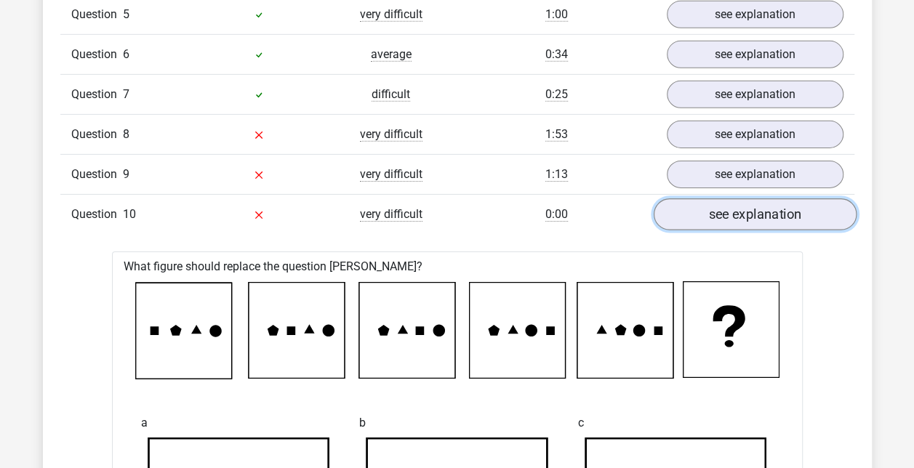
click at [760, 211] on link "see explanation" at bounding box center [754, 214] width 203 height 32
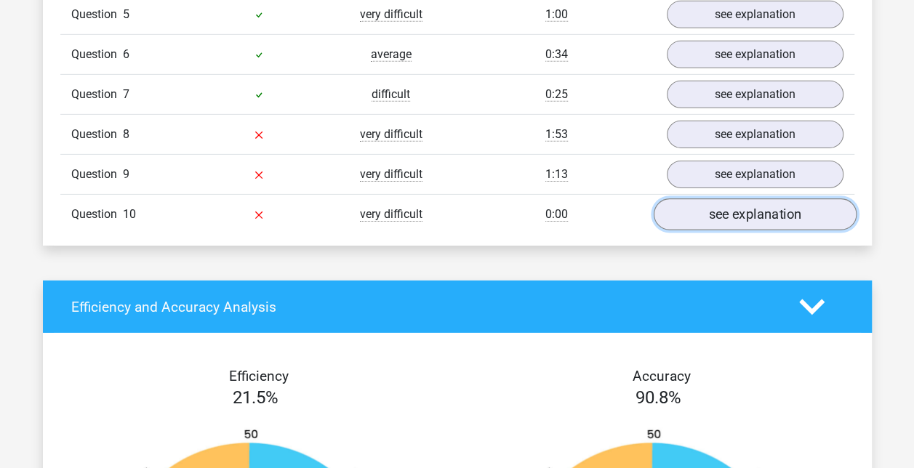
click at [763, 212] on link "see explanation" at bounding box center [754, 214] width 203 height 32
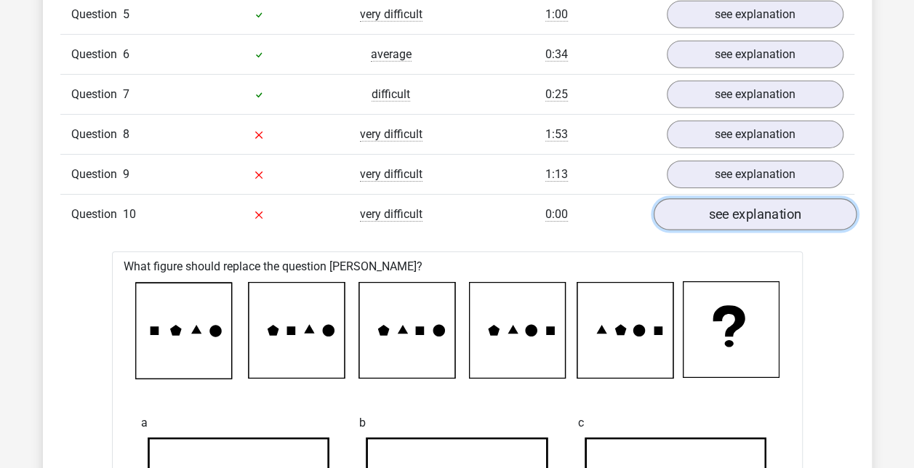
click at [751, 209] on link "see explanation" at bounding box center [754, 214] width 203 height 32
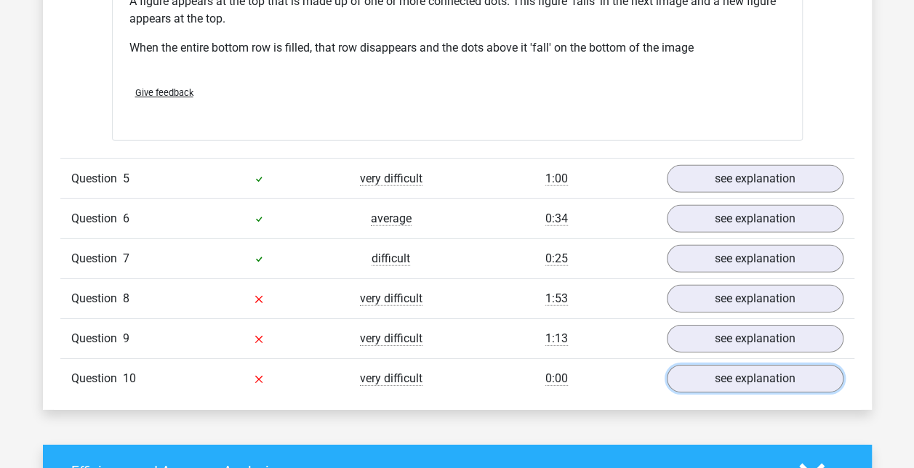
scroll to position [1890, 0]
